Goal: Use online tool/utility: Utilize a website feature to perform a specific function

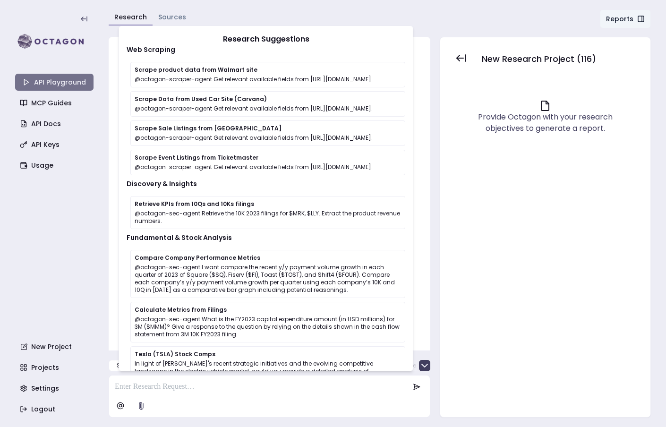
click at [67, 80] on link "API Playground" at bounding box center [54, 82] width 78 height 17
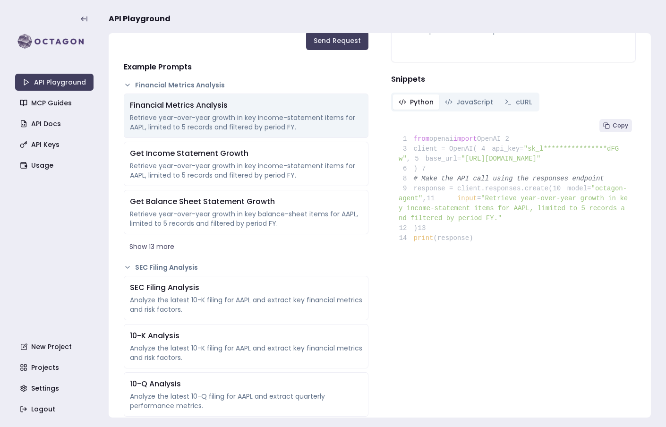
scroll to position [142, 0]
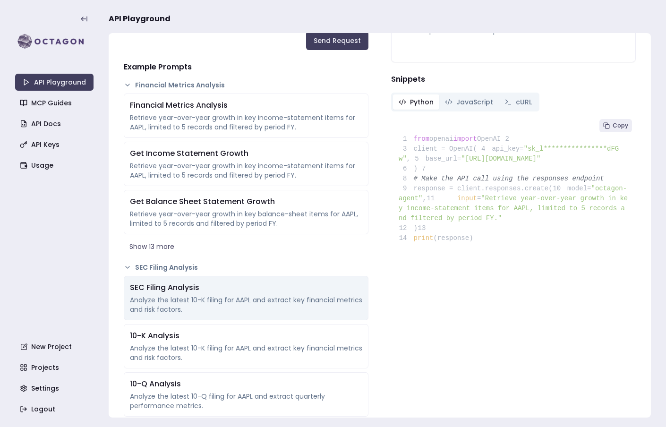
click at [223, 307] on div "Analyze the latest 10-K filing for AAPL and extract key financial metrics and r…" at bounding box center [246, 304] width 232 height 19
type textarea "**********"
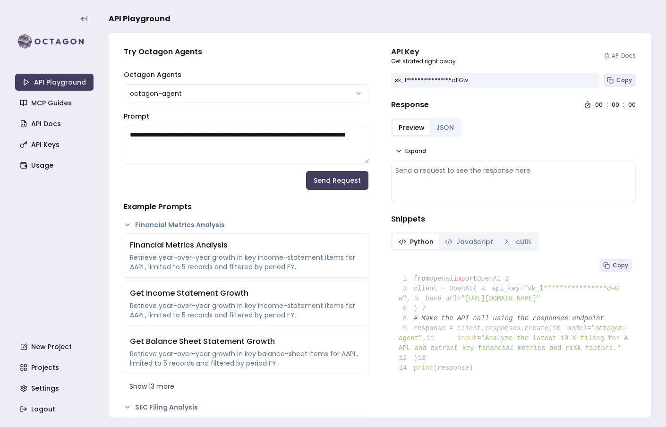
scroll to position [0, 0]
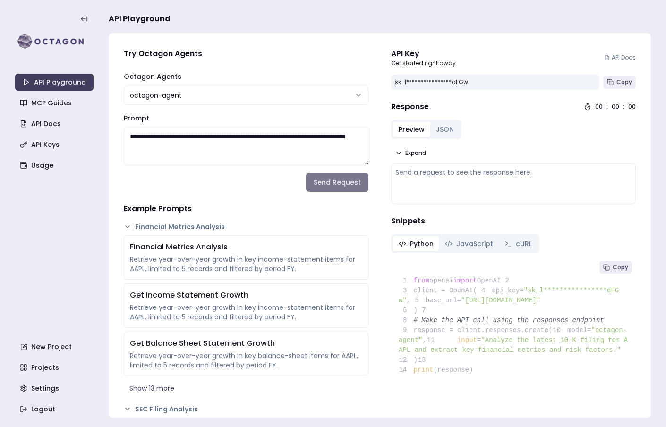
click at [334, 175] on button "Send Request" at bounding box center [337, 182] width 62 height 19
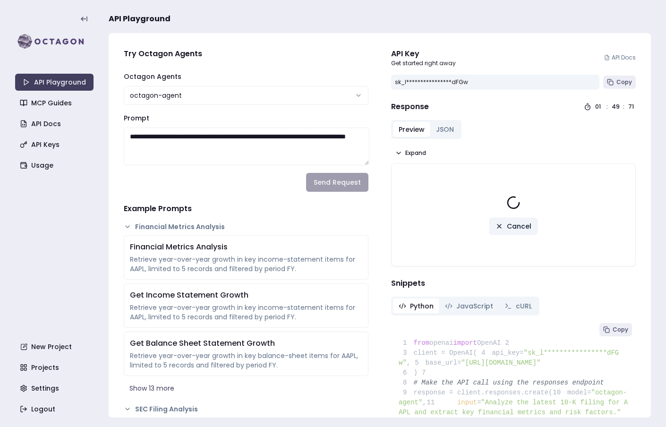
click at [523, 223] on span "Cancel" at bounding box center [518, 225] width 25 height 9
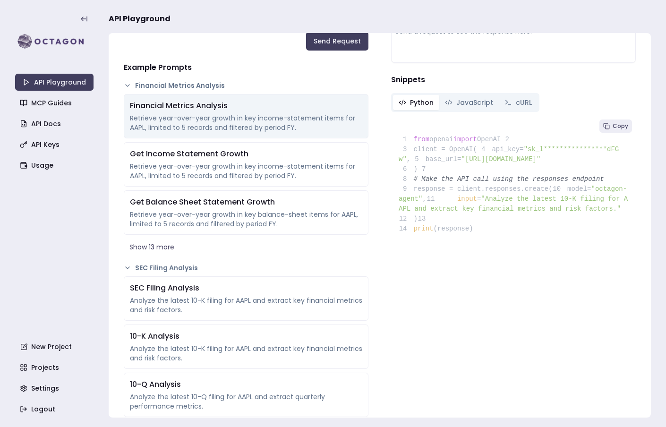
scroll to position [193, 0]
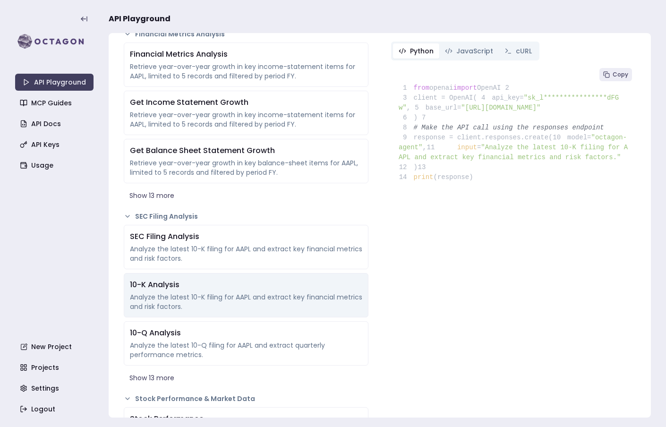
click at [258, 292] on div "10-K Analysis Analyze the latest 10-K filing for AAPL and extract key financial…" at bounding box center [246, 295] width 245 height 44
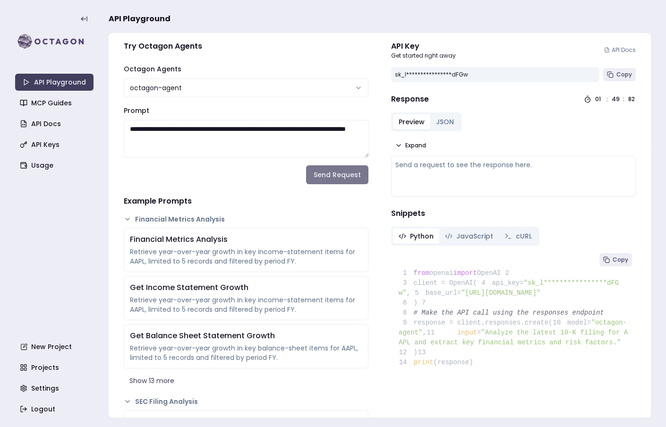
scroll to position [0, 0]
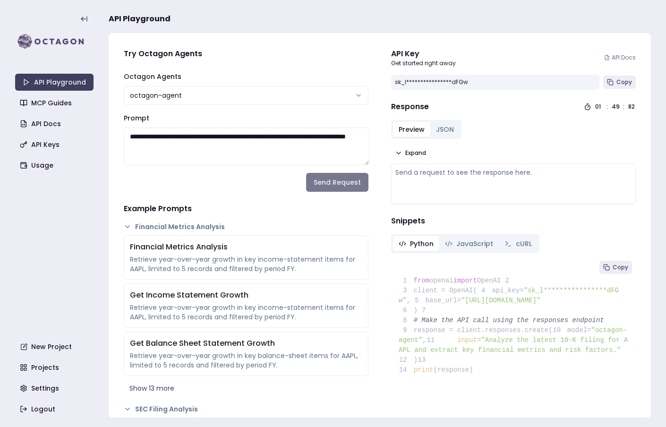
click at [349, 183] on button "Send Request" at bounding box center [337, 182] width 62 height 19
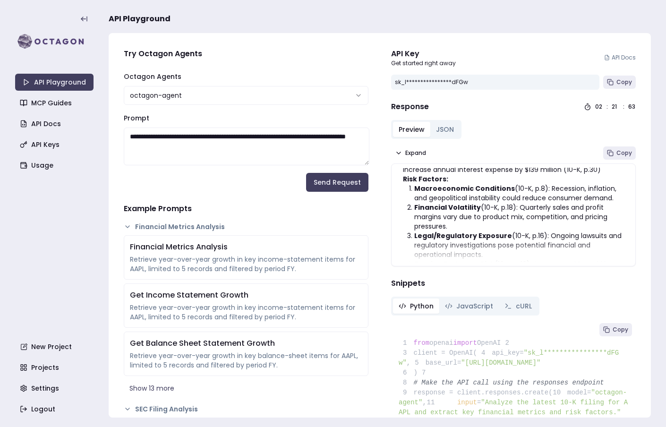
scroll to position [140, 0]
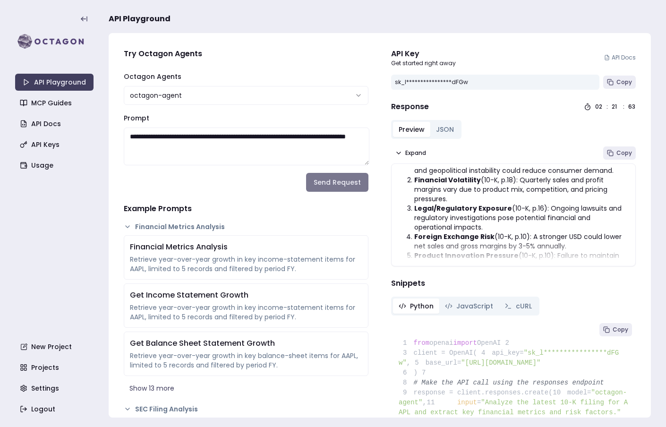
click at [346, 188] on button "Send Request" at bounding box center [337, 182] width 62 height 19
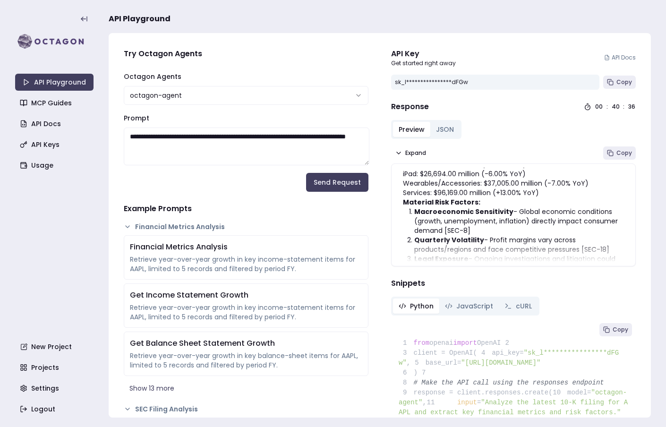
scroll to position [0, 0]
